Goal: Task Accomplishment & Management: Manage account settings

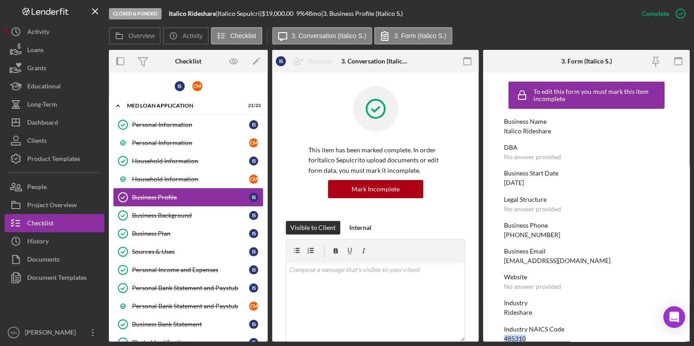
scroll to position [422, 0]
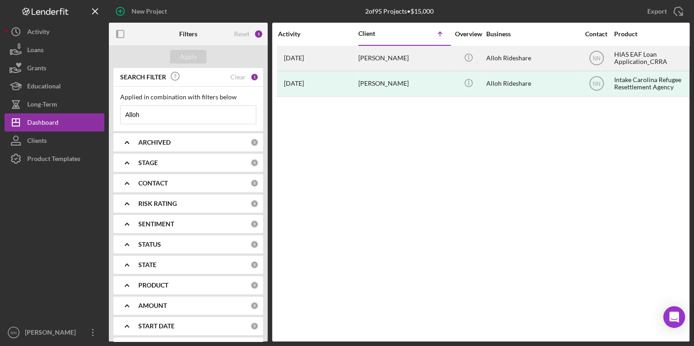
click at [405, 61] on div "[PERSON_NAME]" at bounding box center [403, 58] width 91 height 24
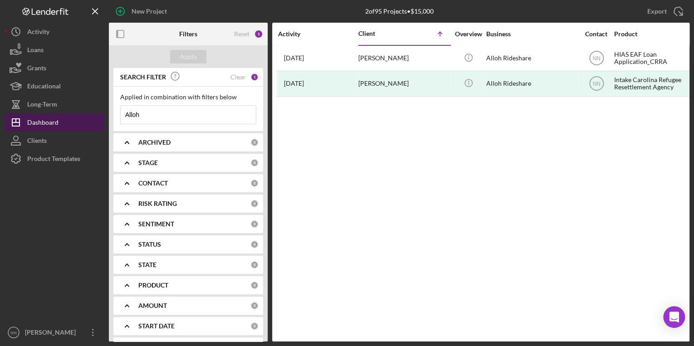
drag, startPoint x: 156, startPoint y: 117, endPoint x: 92, endPoint y: 118, distance: 63.9
click at [92, 118] on div "New Project 2 of 95 Projects • $15,000 Alloh Export Icon/Export Filters Reset 1…" at bounding box center [347, 170] width 685 height 341
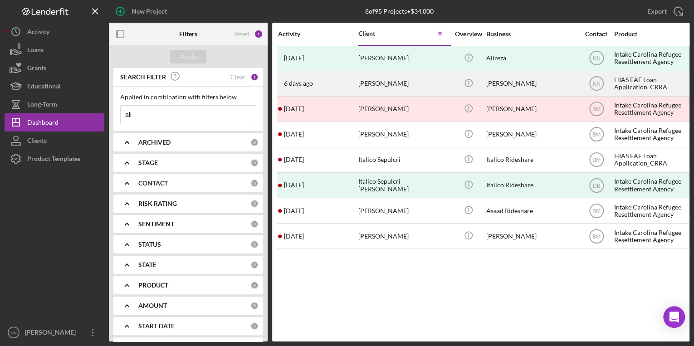
type input "ali"
click at [333, 86] on div "6 days ago Ali Reza Mahdian" at bounding box center [317, 84] width 79 height 24
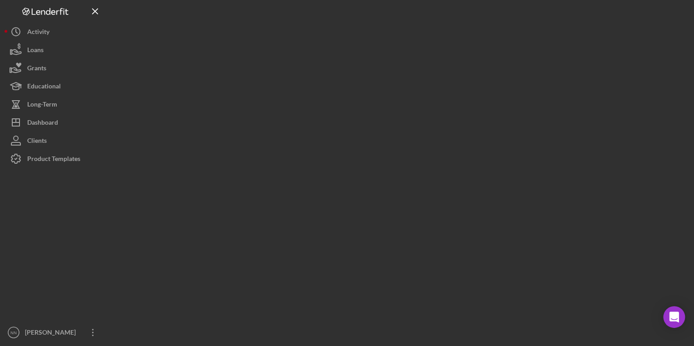
click at [333, 86] on div at bounding box center [399, 170] width 580 height 341
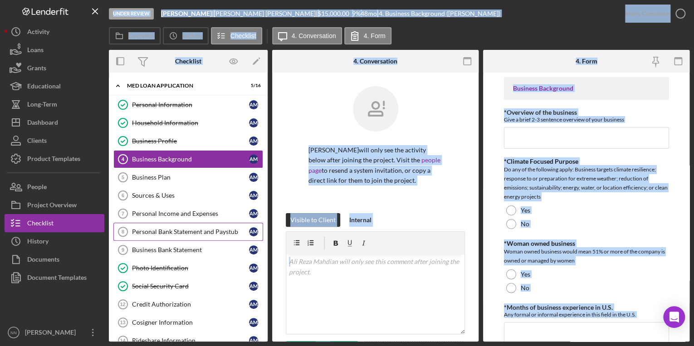
click at [186, 230] on div "Personal Bank Statement and Paystub" at bounding box center [190, 231] width 117 height 7
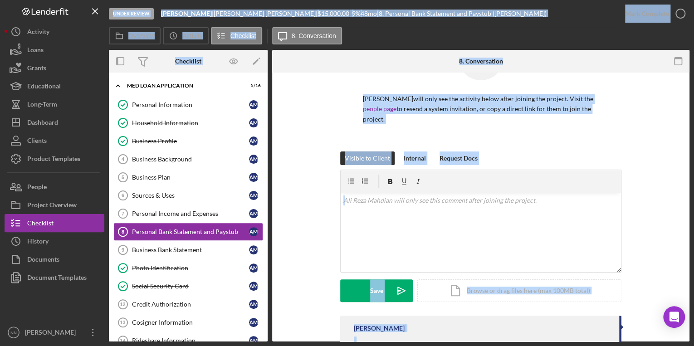
scroll to position [139, 0]
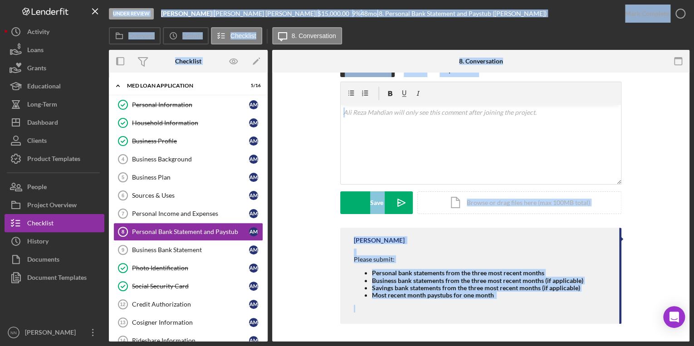
click at [282, 250] on div "Ali Reza Mahdian will only see the activity below after joining the project. Vi…" at bounding box center [480, 137] width 417 height 408
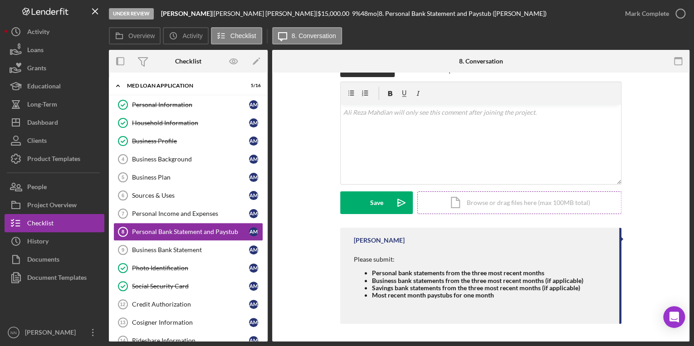
click at [483, 209] on div "Icon/Document Browse or drag files here (max 100MB total) Tap to choose files o…" at bounding box center [519, 202] width 204 height 23
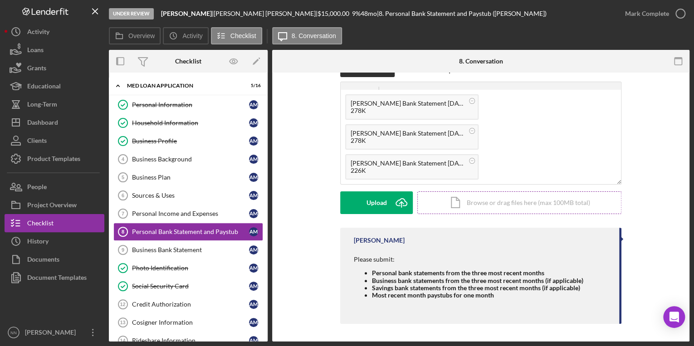
click at [495, 201] on div "Icon/Document Browse or drag files here (max 100MB total) Tap to choose files o…" at bounding box center [519, 202] width 204 height 23
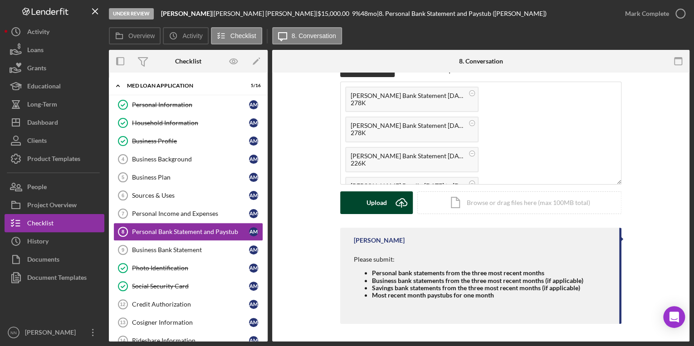
click at [379, 198] on div "Upload" at bounding box center [376, 202] width 20 height 23
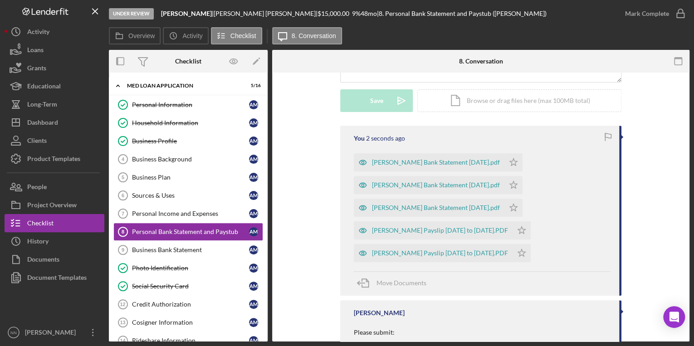
scroll to position [241, 0]
click at [504, 160] on icon "Icon/Star" at bounding box center [513, 162] width 18 height 18
click at [504, 183] on icon "Icon/Star" at bounding box center [513, 185] width 18 height 18
drag, startPoint x: 496, startPoint y: 209, endPoint x: 498, endPoint y: 217, distance: 8.4
click at [504, 209] on icon "Icon/Star" at bounding box center [513, 208] width 18 height 18
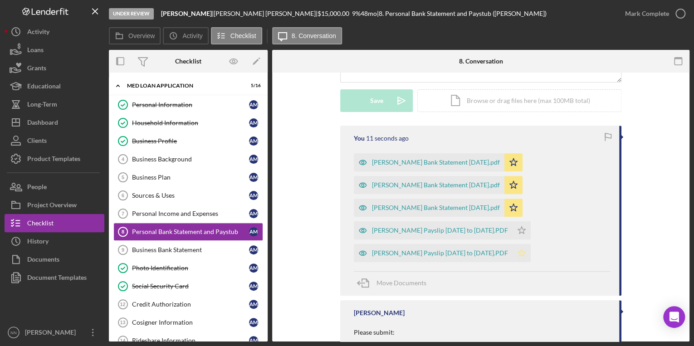
click at [518, 233] on polygon "button" at bounding box center [522, 229] width 8 height 7
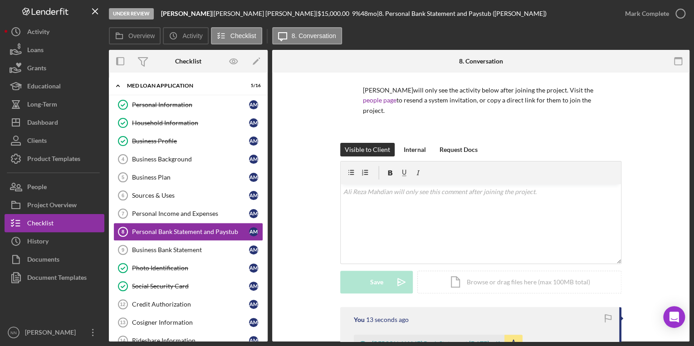
scroll to position [0, 0]
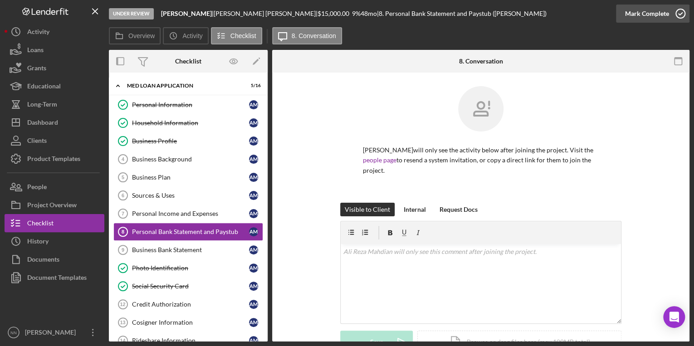
click at [675, 15] on icon "button" at bounding box center [680, 13] width 23 height 23
click at [182, 249] on div "Business Bank Statement" at bounding box center [190, 249] width 117 height 7
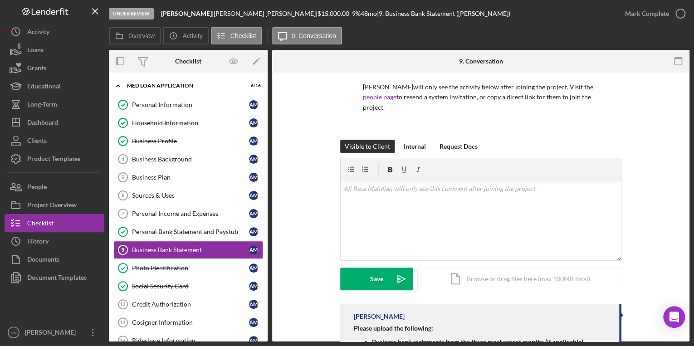
scroll to position [125, 0]
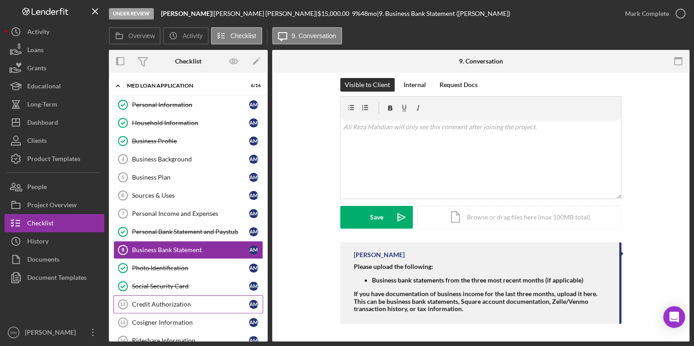
click at [181, 301] on div "Credit Authorization" at bounding box center [190, 304] width 117 height 7
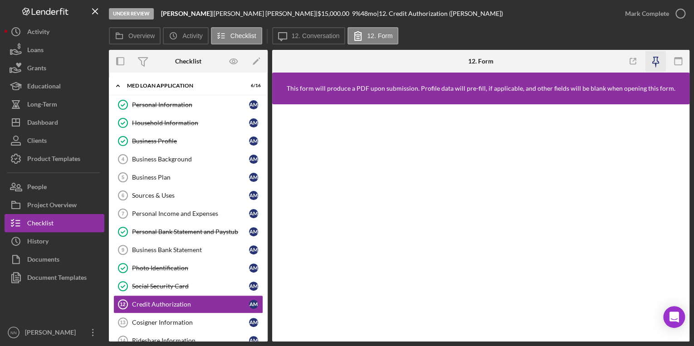
click at [656, 61] on icon "button" at bounding box center [655, 61] width 20 height 20
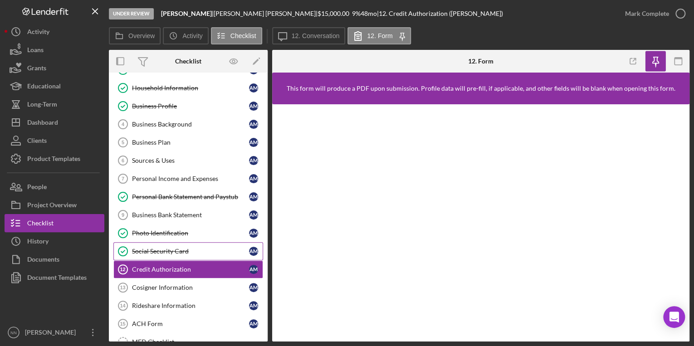
scroll to position [109, 0]
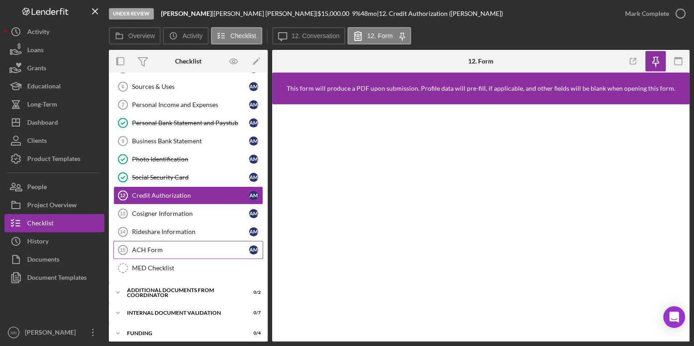
click at [182, 246] on div "ACH Form" at bounding box center [190, 249] width 117 height 7
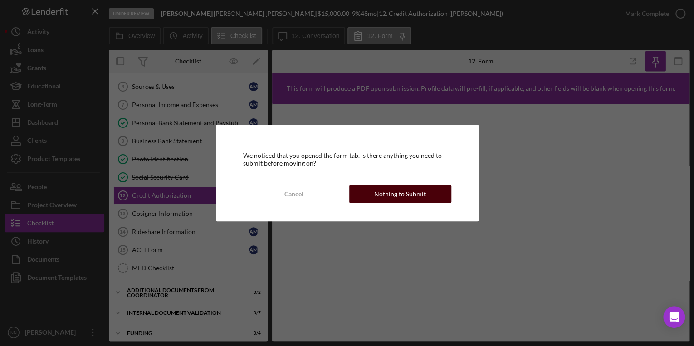
click at [369, 201] on button "Nothing to Submit" at bounding box center [400, 194] width 102 height 18
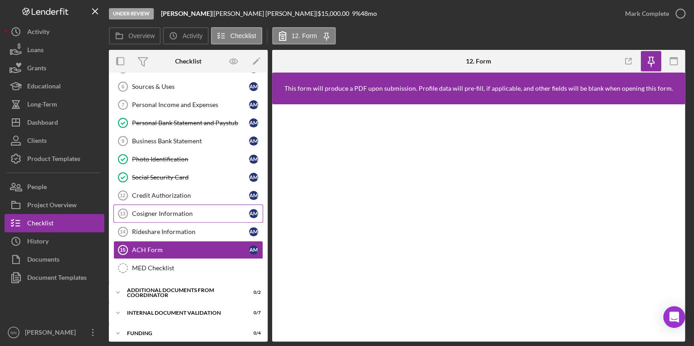
click at [174, 210] on div "Cosigner Information" at bounding box center [190, 213] width 117 height 7
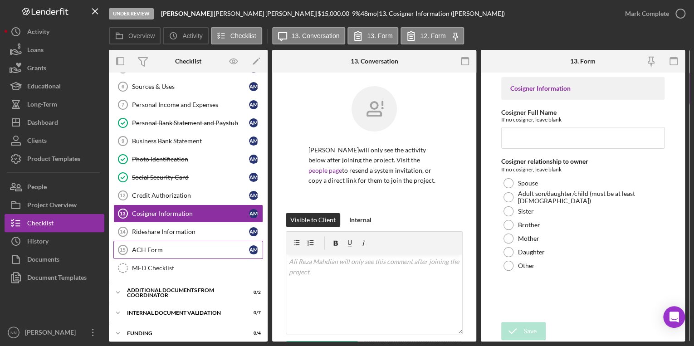
click at [176, 246] on div "ACH Form" at bounding box center [190, 249] width 117 height 7
